Goal: Task Accomplishment & Management: Manage account settings

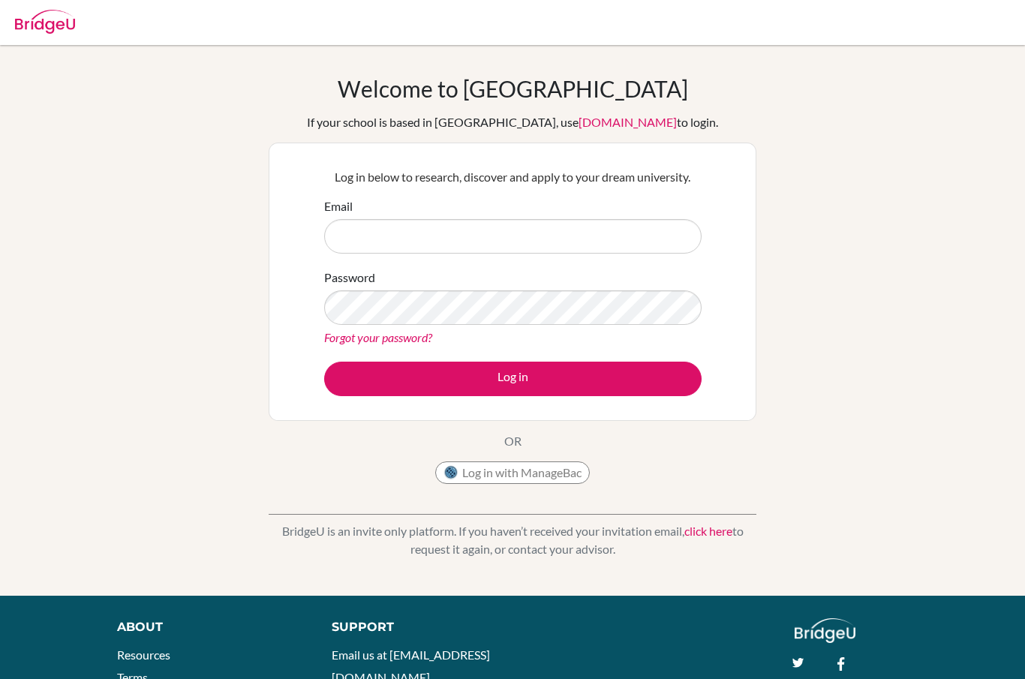
type input "[EMAIL_ADDRESS][DOMAIN_NAME]"
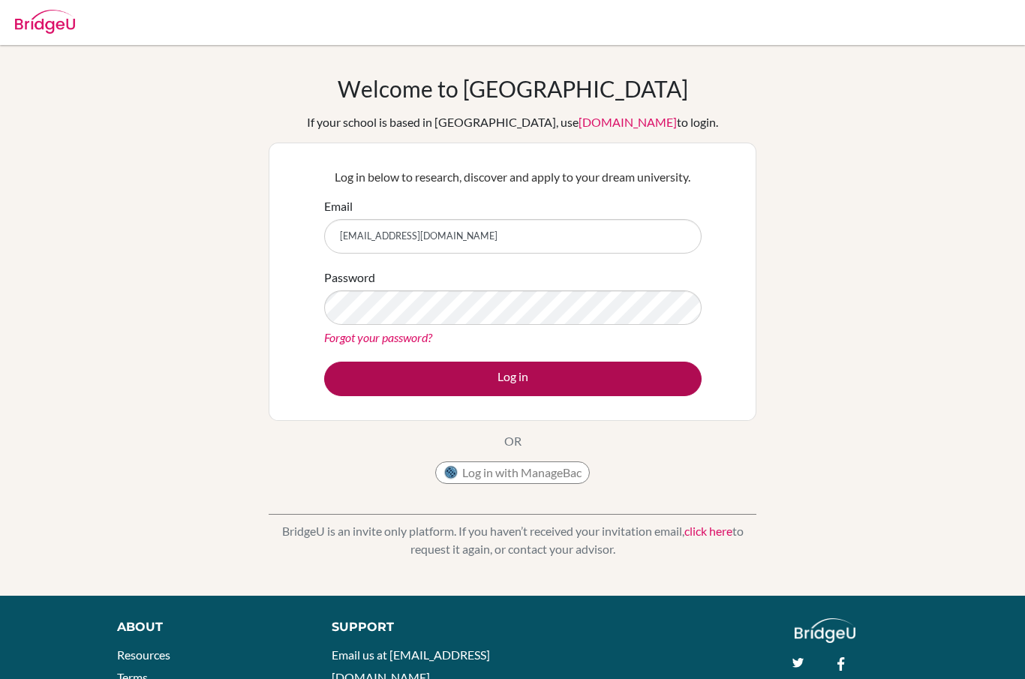
click at [589, 384] on button "Log in" at bounding box center [513, 379] width 378 height 35
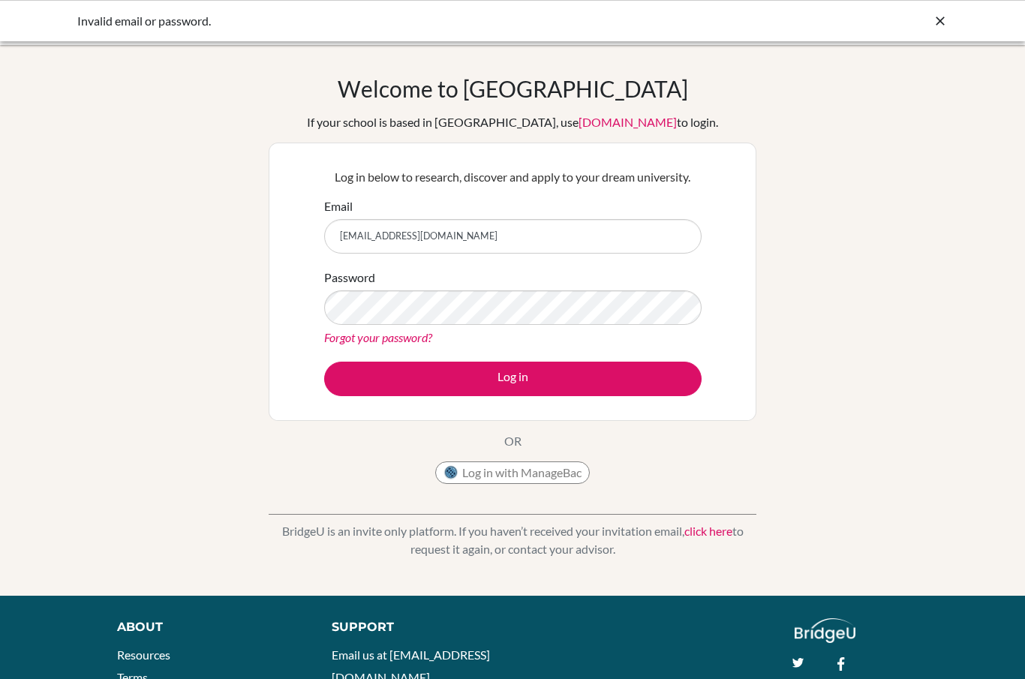
click at [594, 125] on link "[DOMAIN_NAME]" at bounding box center [628, 122] width 98 height 14
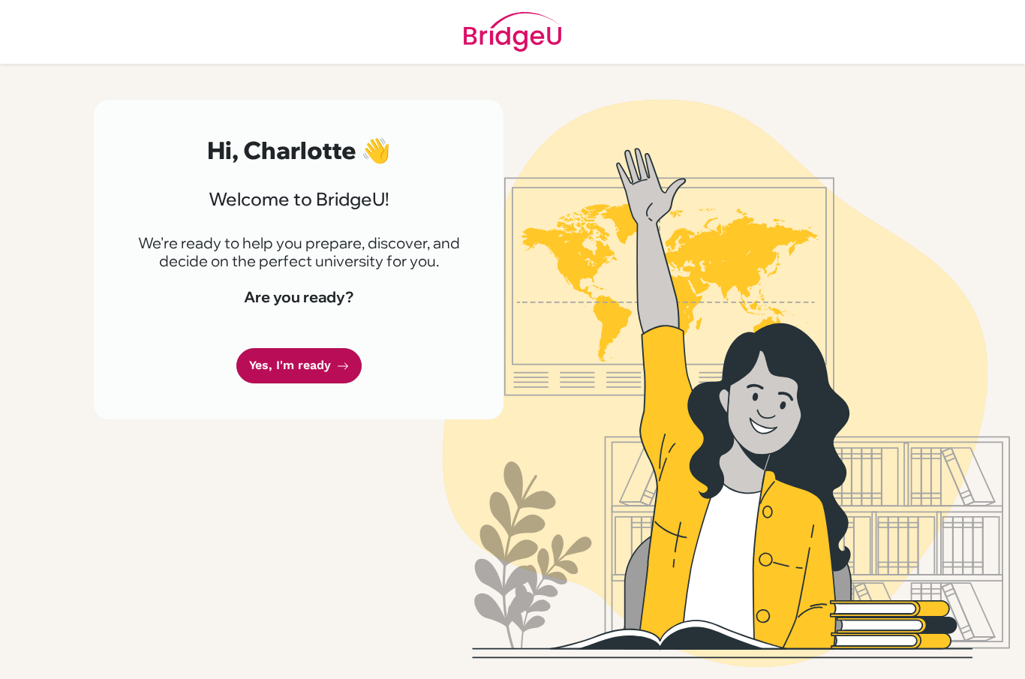
click at [328, 362] on link "Yes, I'm ready" at bounding box center [298, 365] width 125 height 35
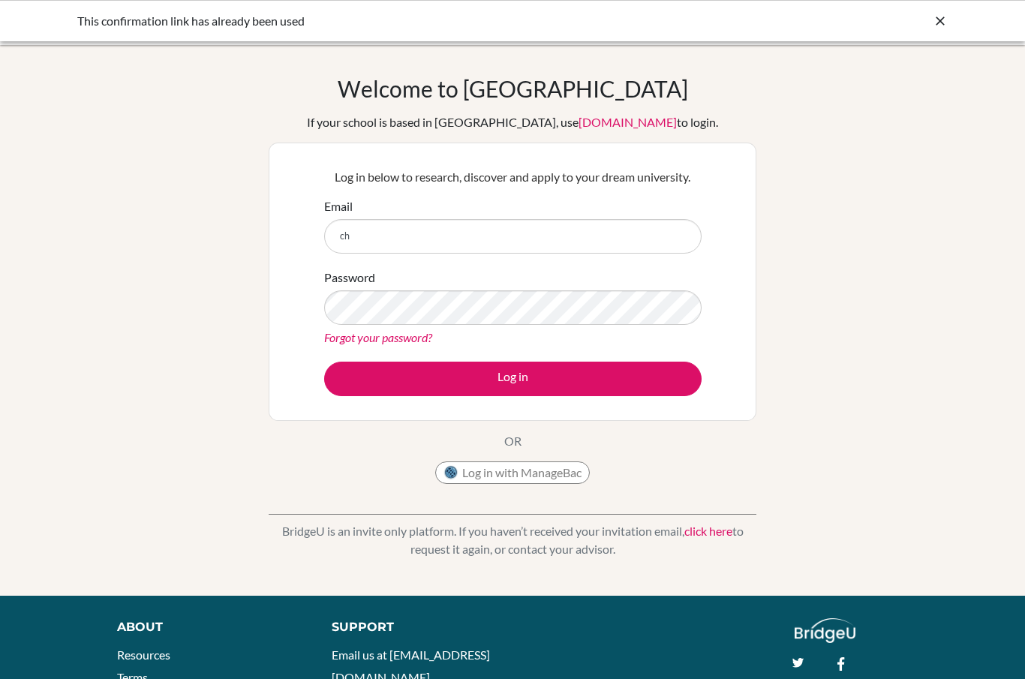
type input "[EMAIL_ADDRESS][DOMAIN_NAME]"
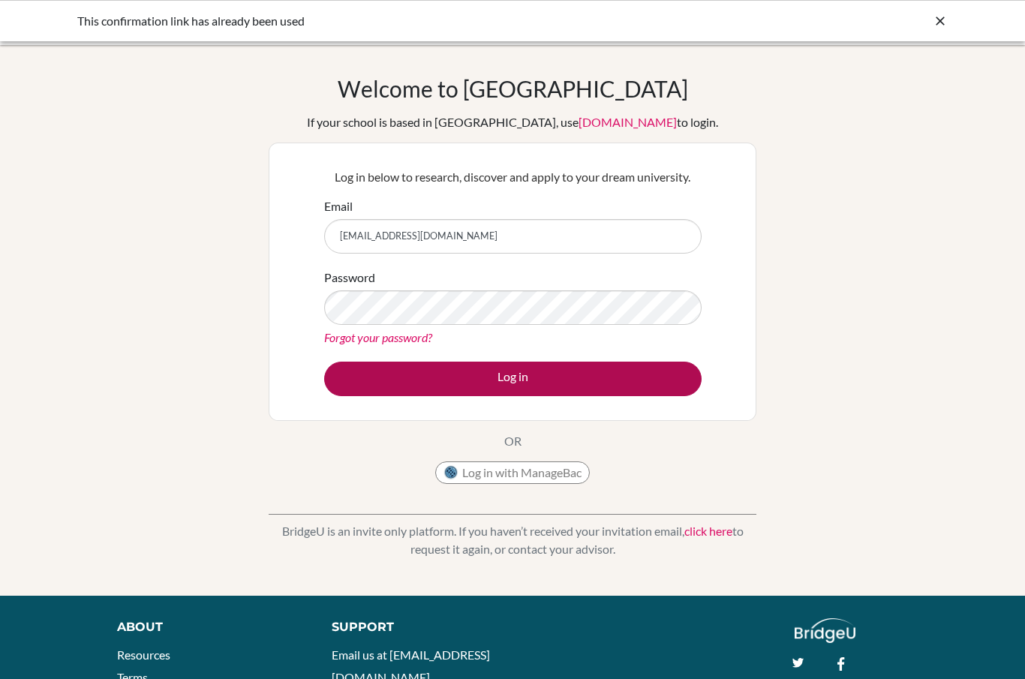
click at [625, 378] on button "Log in" at bounding box center [513, 379] width 378 height 35
